Goal: Go to known website: Access a specific website the user already knows

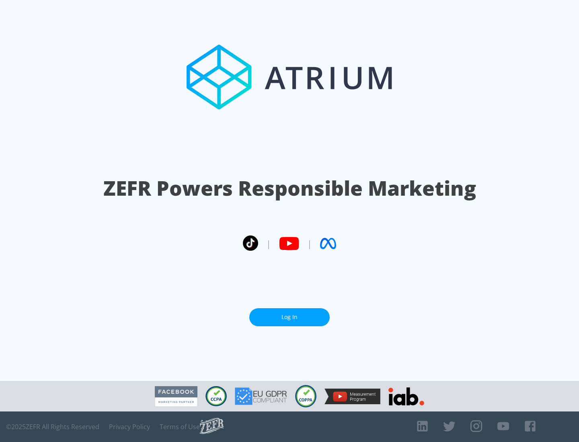
click at [289, 314] on link "Log In" at bounding box center [289, 317] width 80 height 18
